Goal: Information Seeking & Learning: Learn about a topic

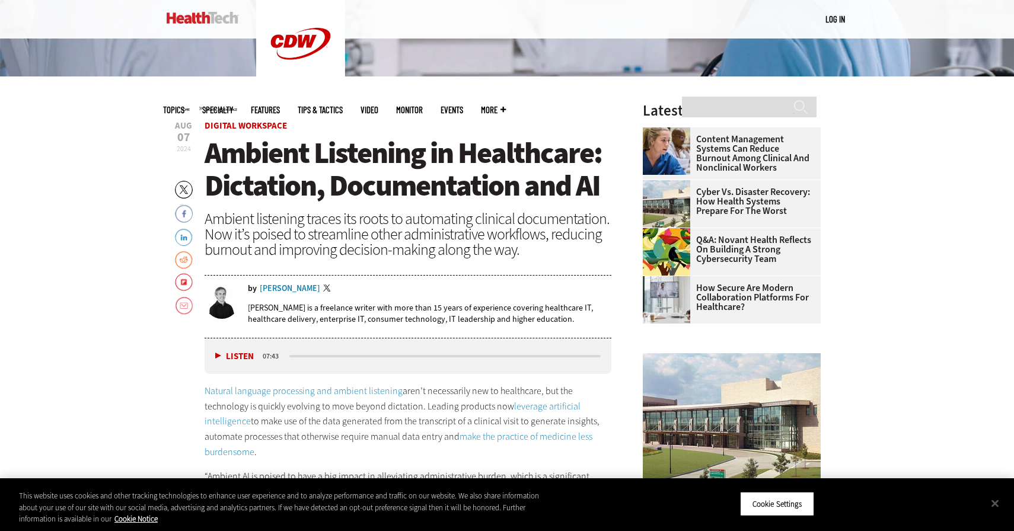
scroll to position [394, 0]
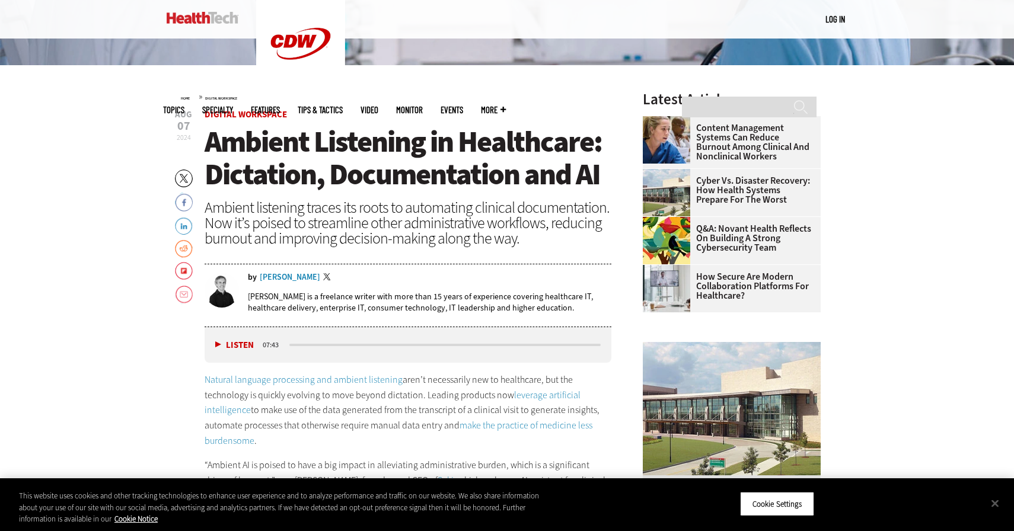
click at [219, 346] on button "Listen" at bounding box center [234, 345] width 39 height 9
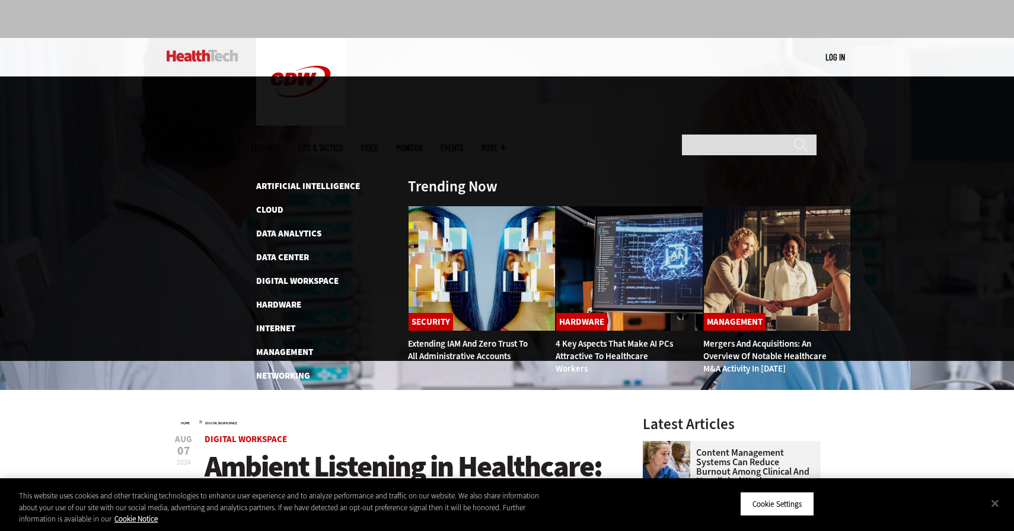
scroll to position [70, 0]
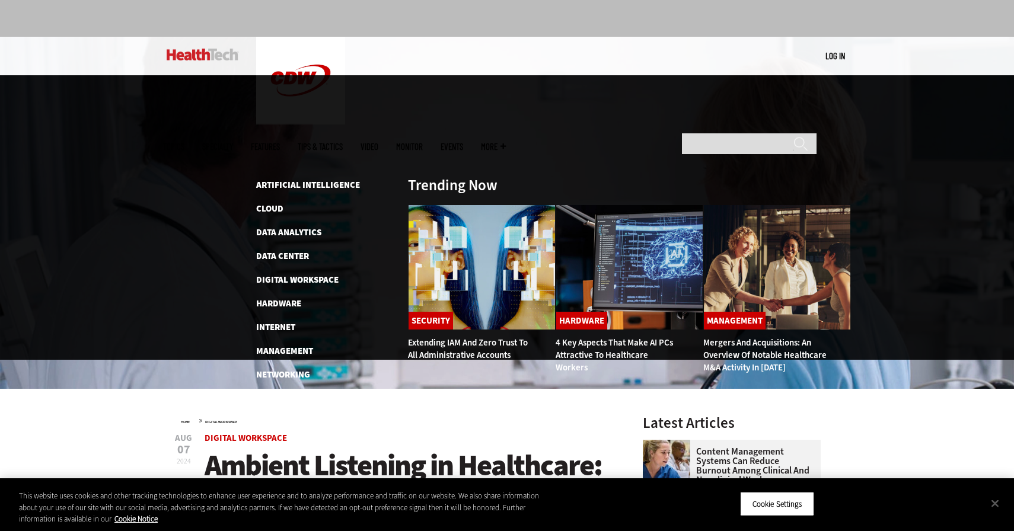
click at [343, 142] on link "Tips & Tactics" at bounding box center [320, 146] width 45 height 9
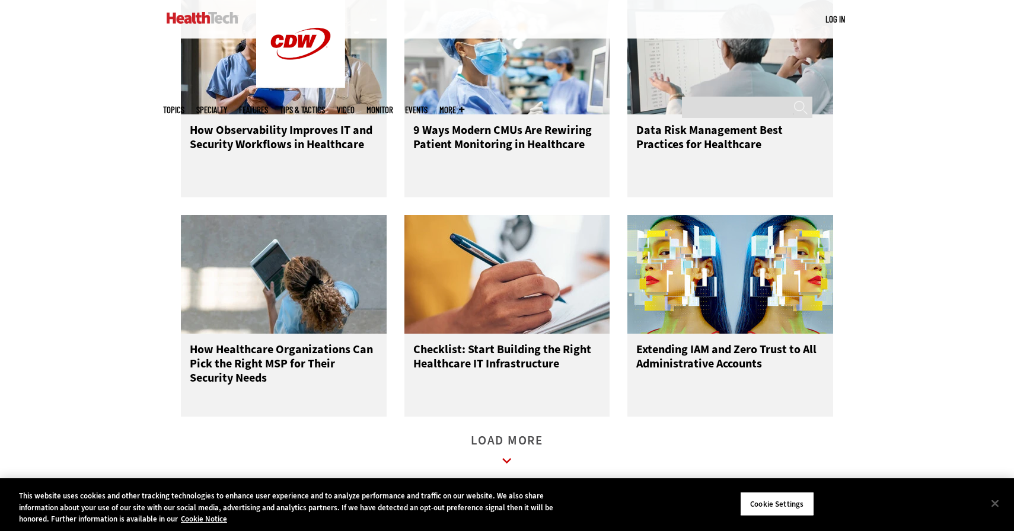
scroll to position [1319, 0]
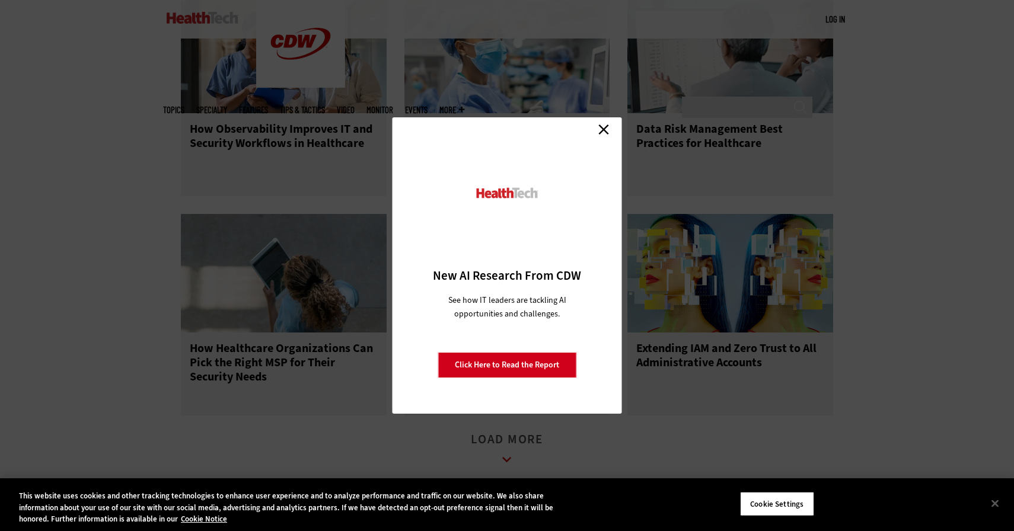
click at [606, 133] on link "Close" at bounding box center [603, 129] width 18 height 18
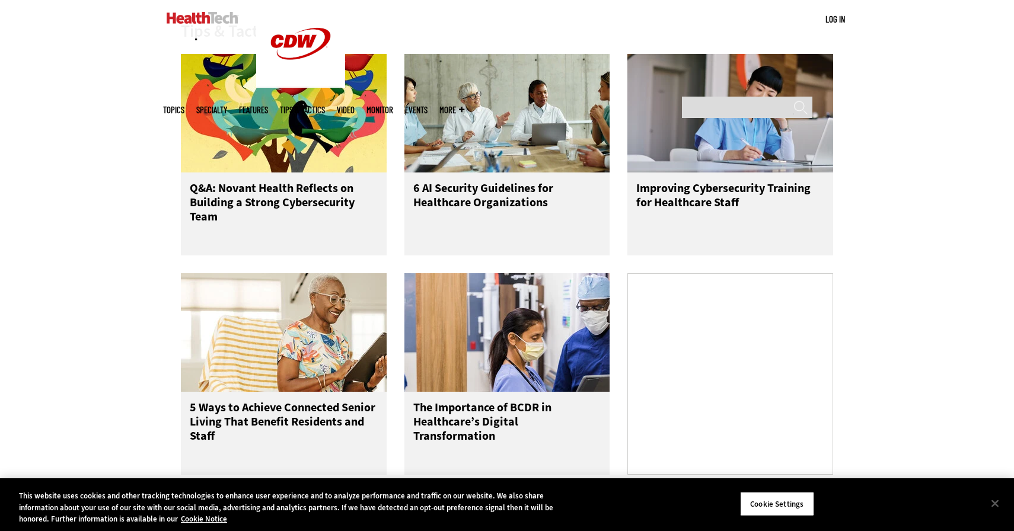
scroll to position [0, 0]
